Goal: Task Accomplishment & Management: Use online tool/utility

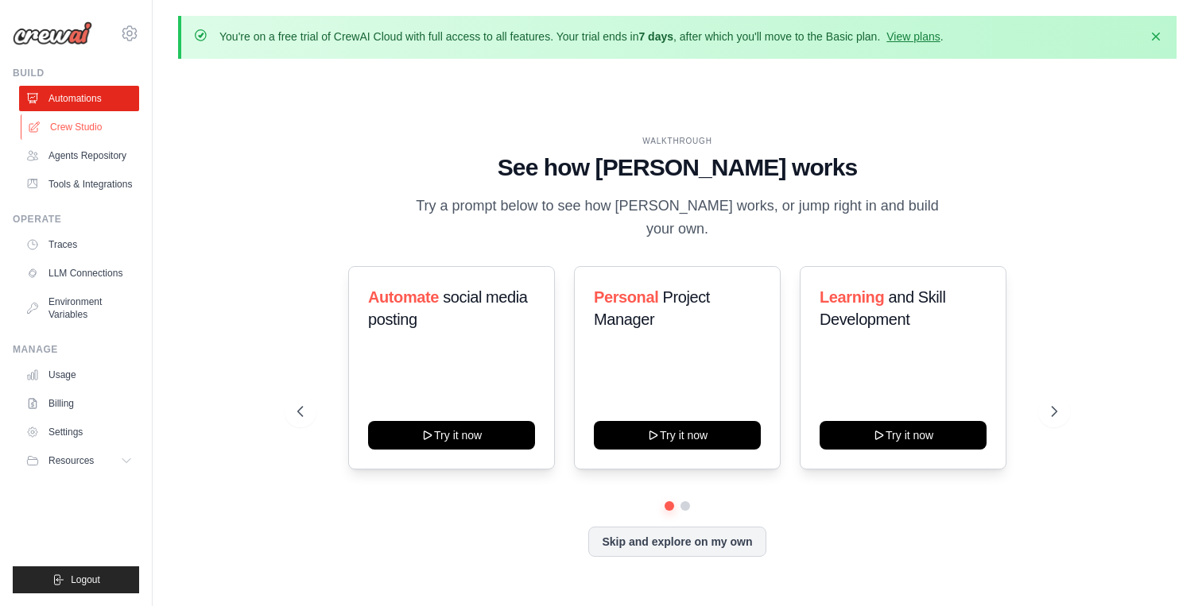
click at [85, 128] on link "Crew Studio" at bounding box center [81, 126] width 120 height 25
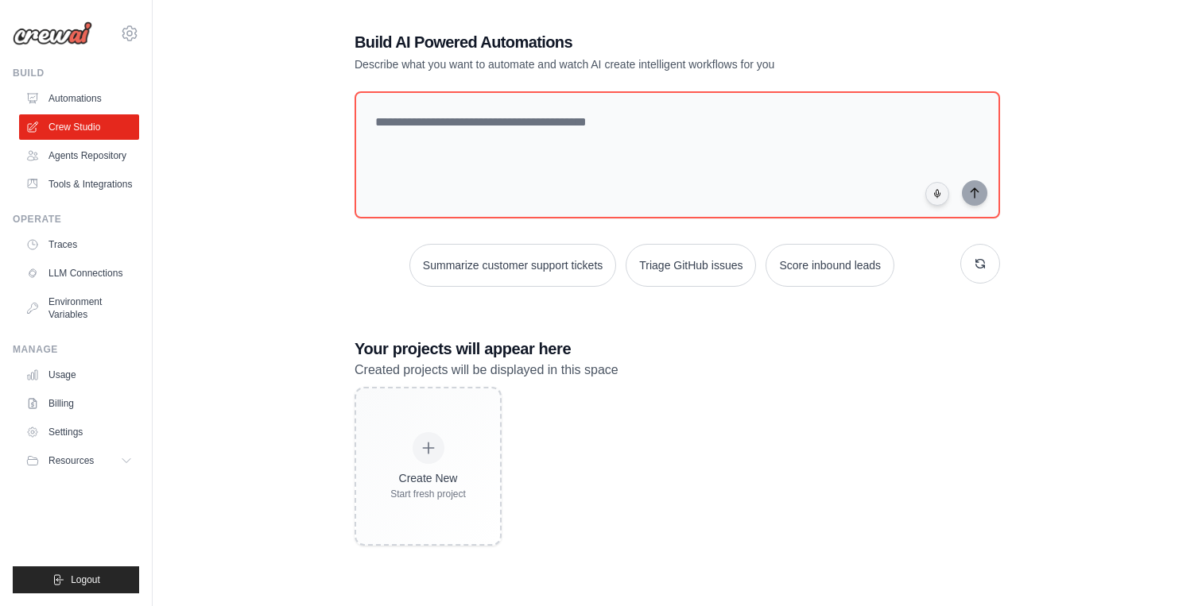
scroll to position [70, 0]
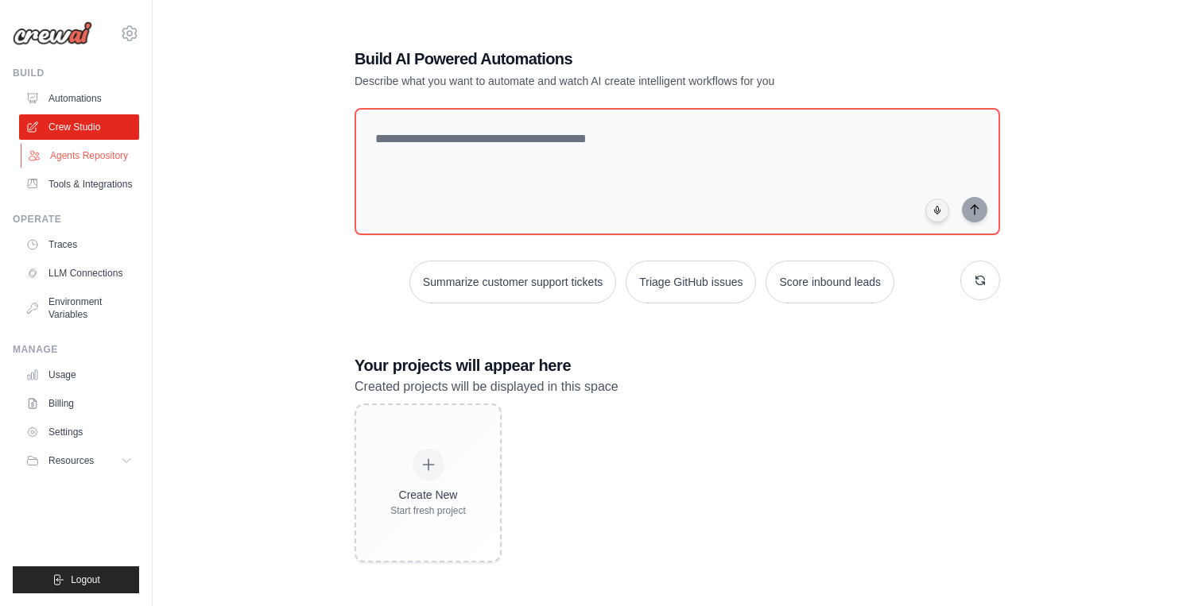
click at [99, 153] on link "Agents Repository" at bounding box center [81, 155] width 120 height 25
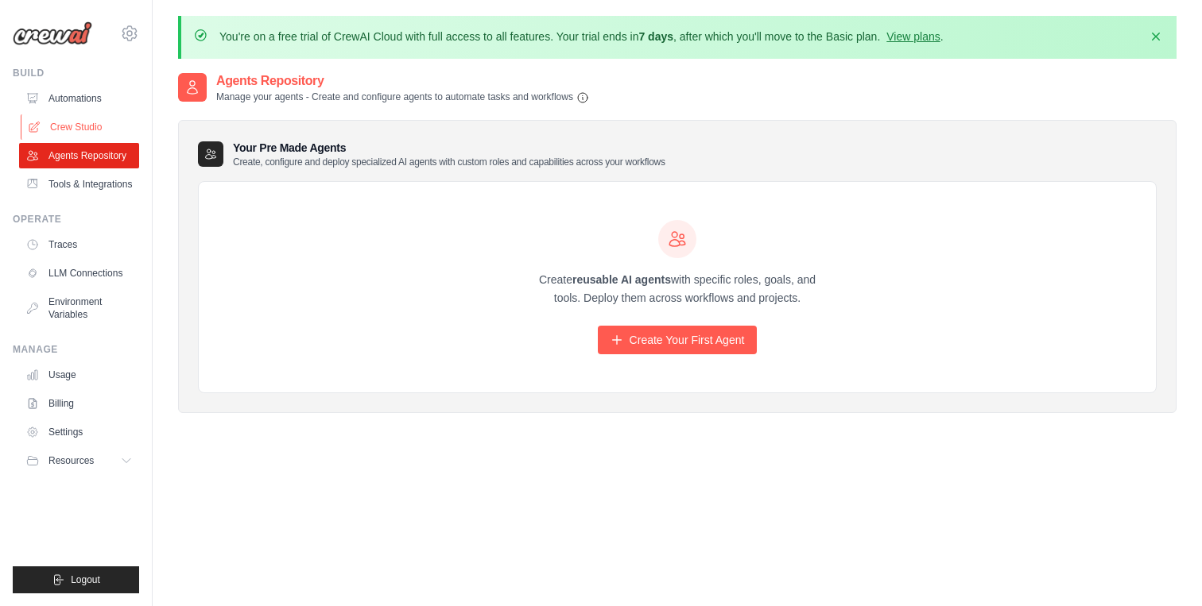
click at [86, 126] on link "Crew Studio" at bounding box center [81, 126] width 120 height 25
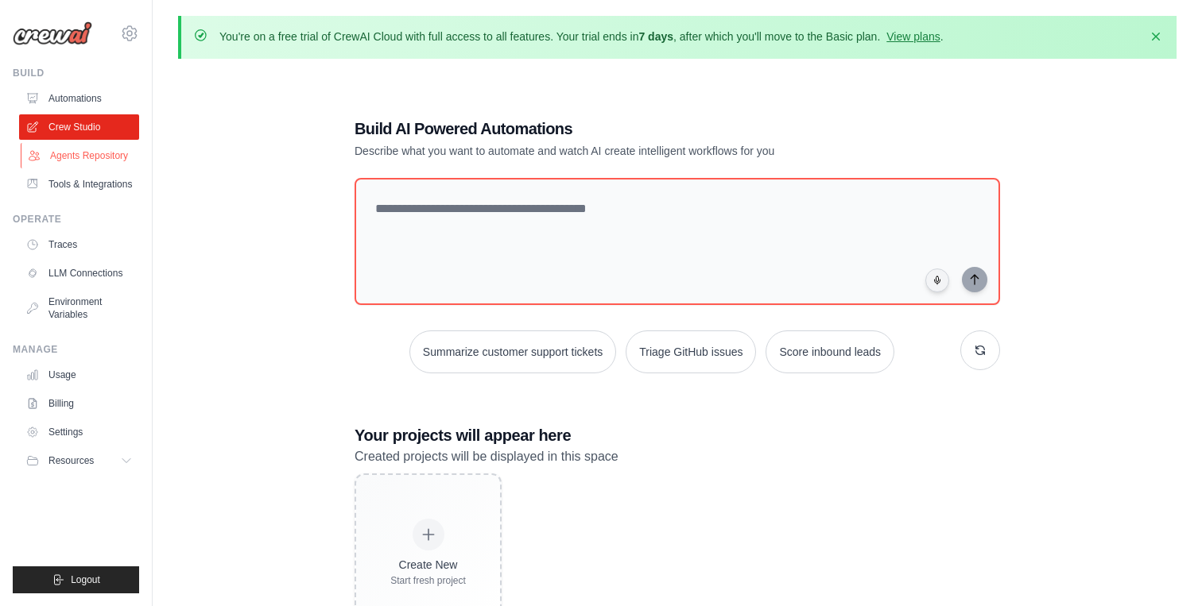
click at [76, 153] on link "Agents Repository" at bounding box center [81, 155] width 120 height 25
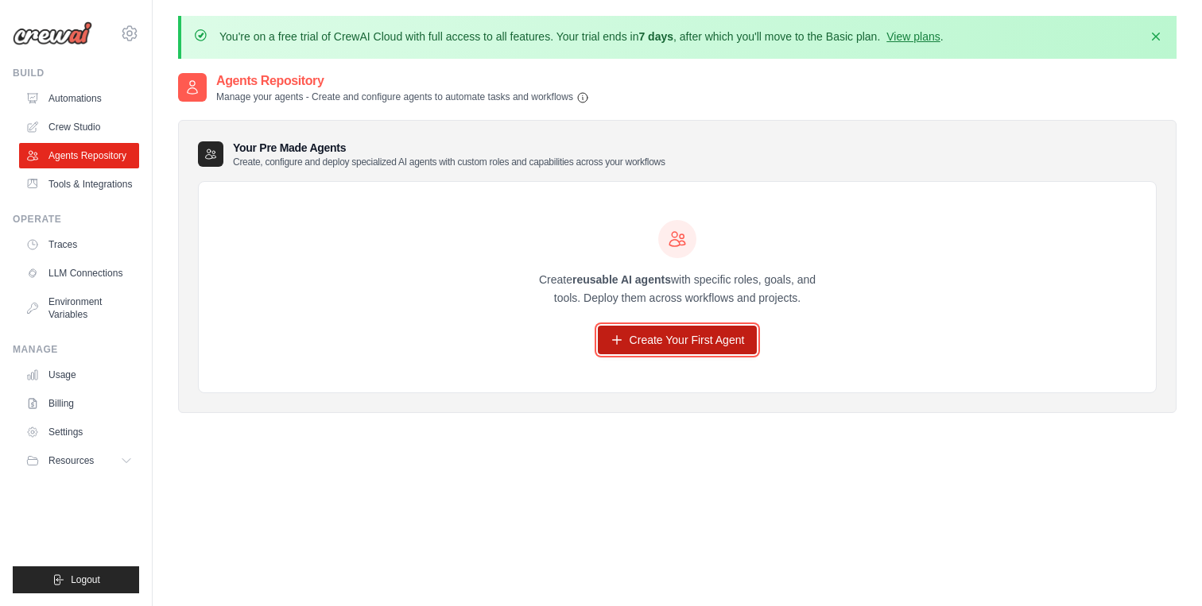
click at [702, 351] on link "Create Your First Agent" at bounding box center [678, 340] width 160 height 29
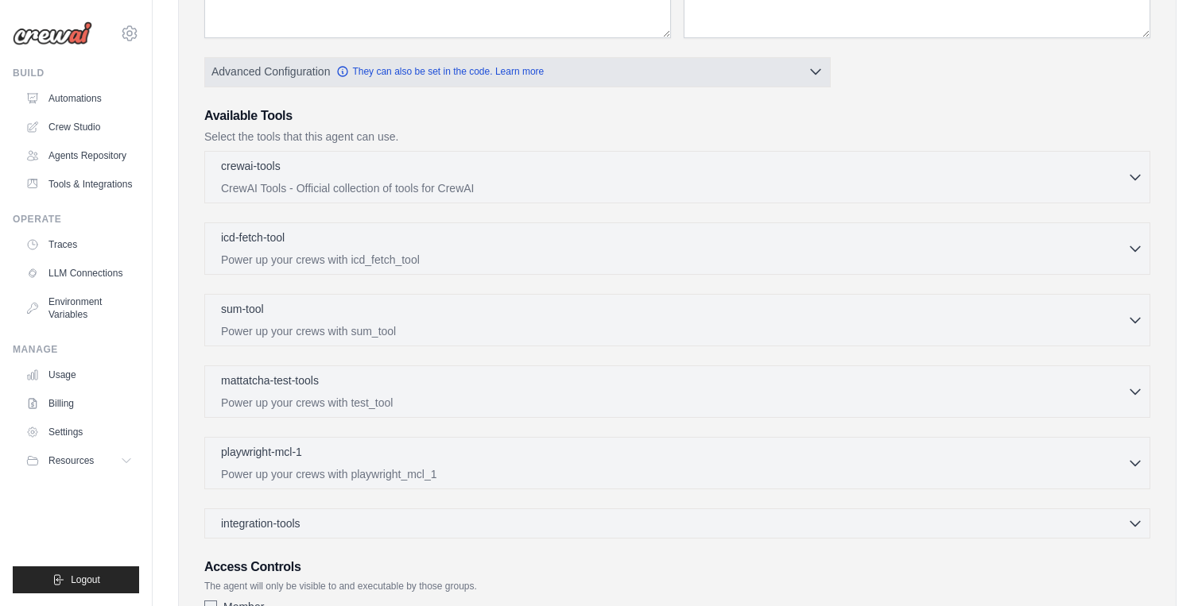
scroll to position [349, 0]
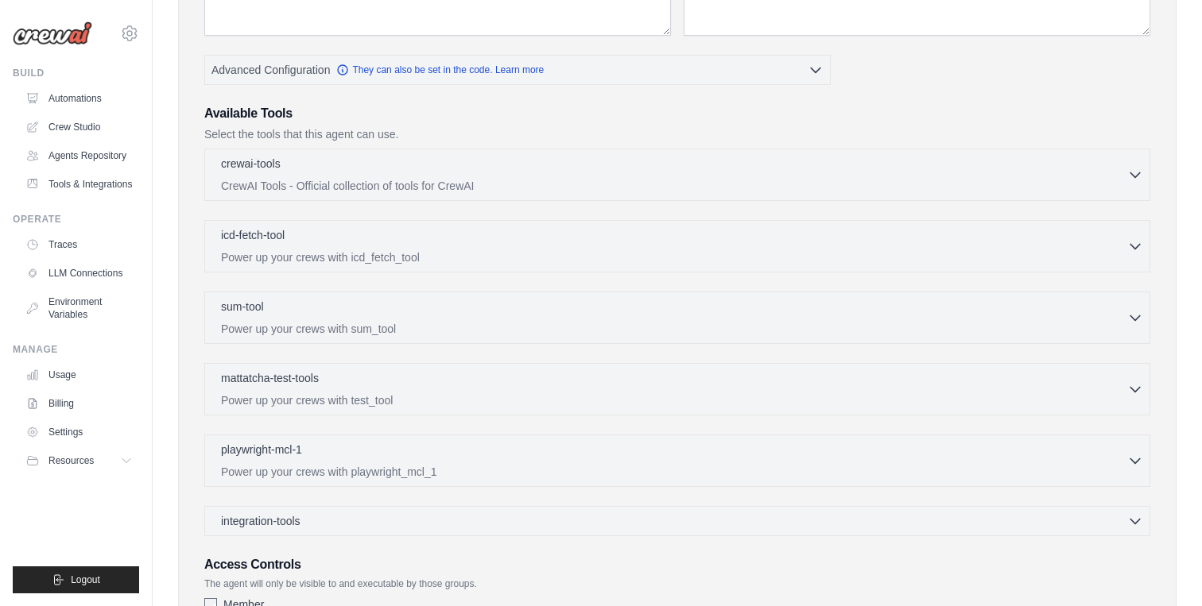
click at [670, 193] on div "crewai-tools 0 selected CrewAI Tools - Official collection of tools for CrewAI …" at bounding box center [677, 175] width 946 height 52
click at [664, 173] on div "crewai-tools 0 selected CrewAI Tools - Official collection of tools for CrewAI" at bounding box center [674, 174] width 906 height 38
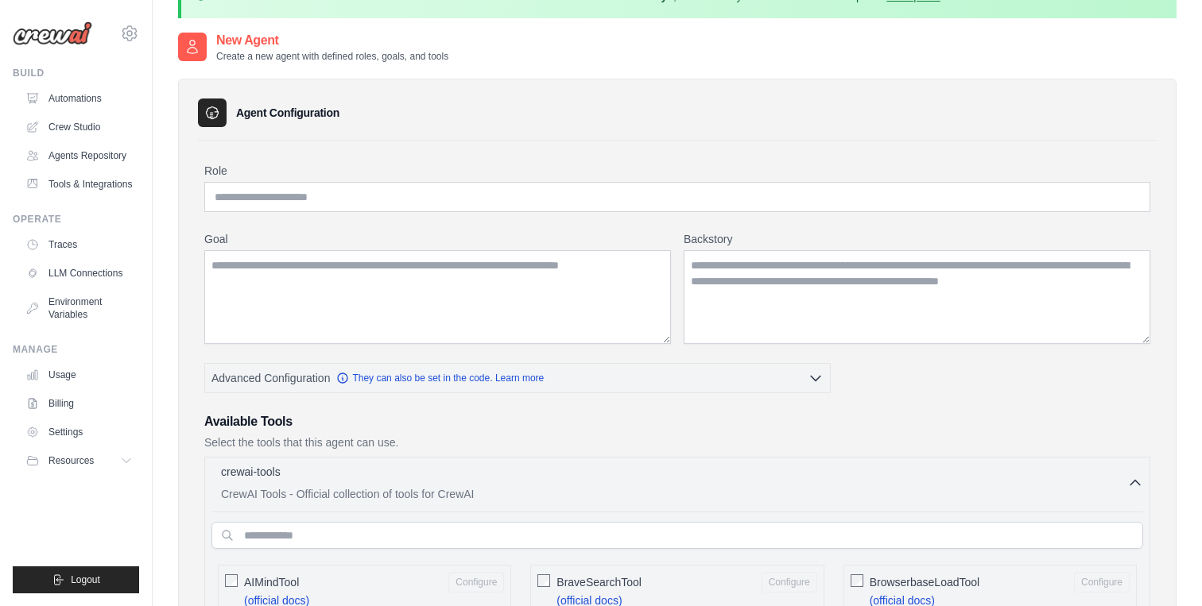
scroll to position [0, 0]
